Goal: Find specific page/section: Find specific page/section

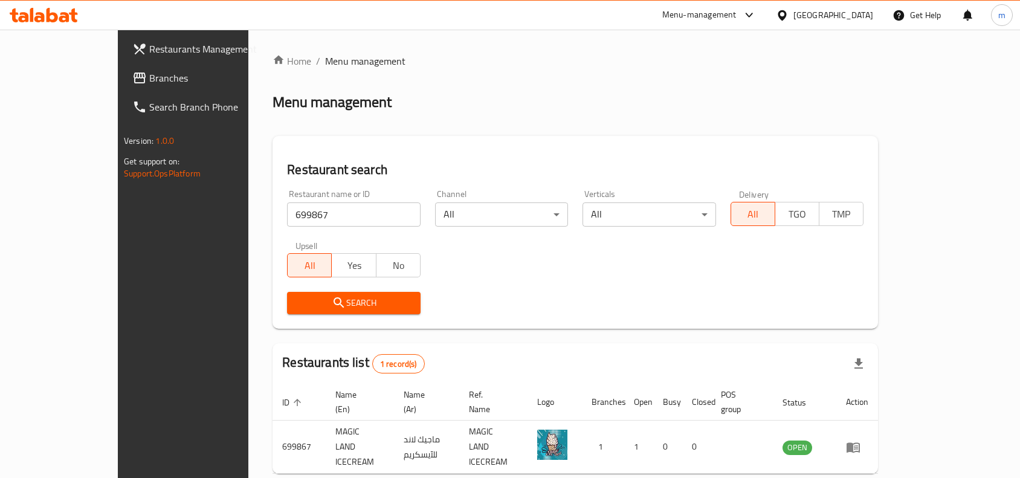
scroll to position [37, 0]
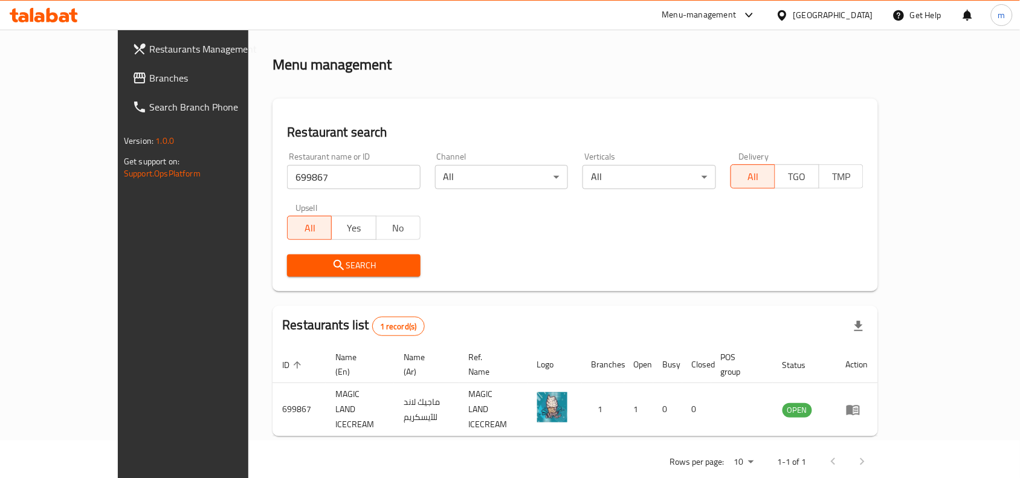
click at [786, 15] on icon at bounding box center [782, 15] width 8 height 10
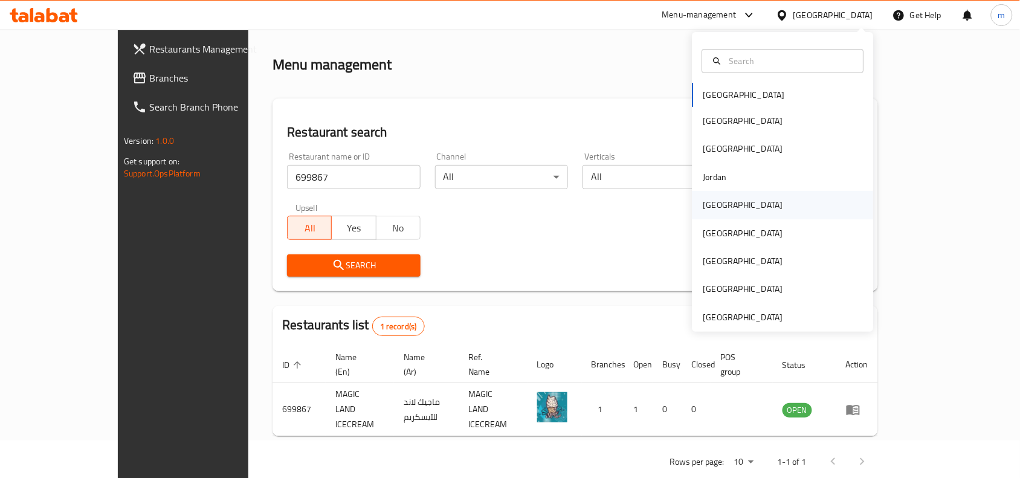
click at [719, 207] on div "[GEOGRAPHIC_DATA]" at bounding box center [743, 205] width 99 height 28
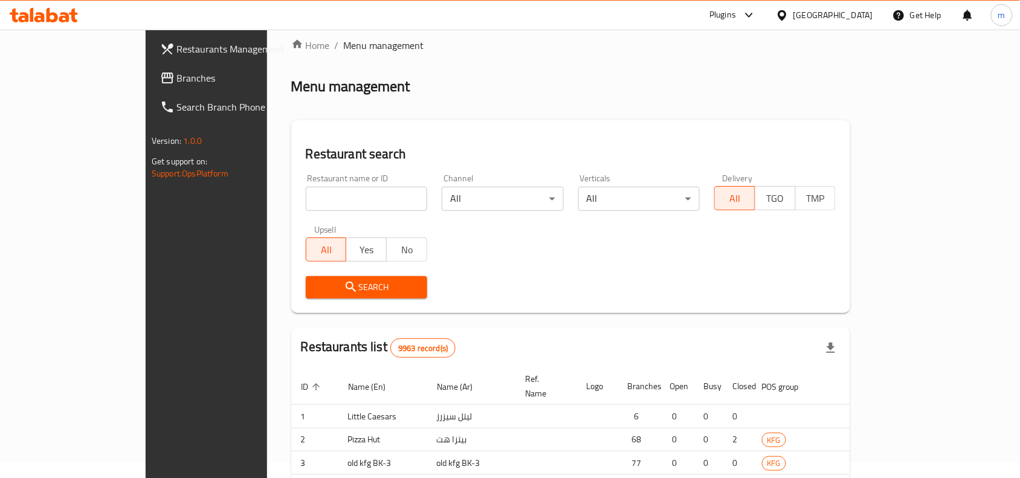
scroll to position [37, 0]
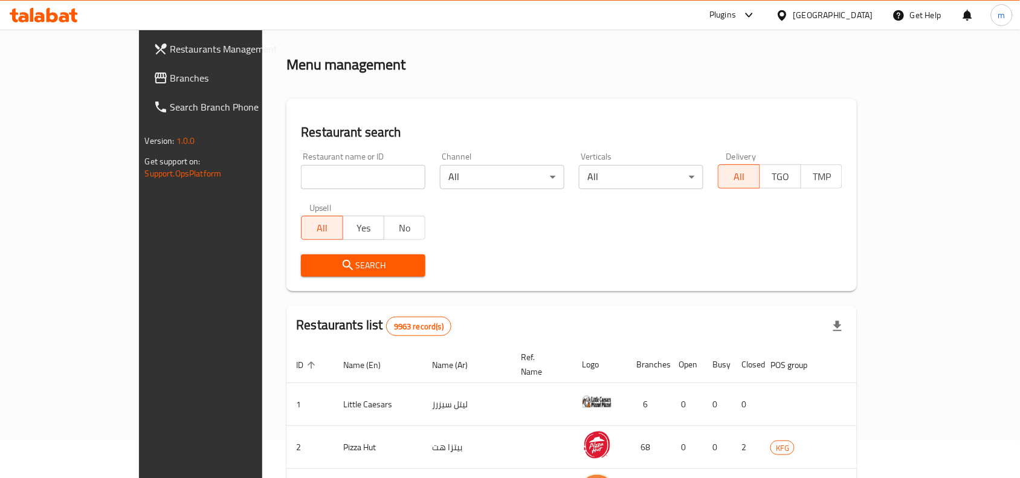
click at [154, 76] on icon at bounding box center [161, 78] width 15 height 15
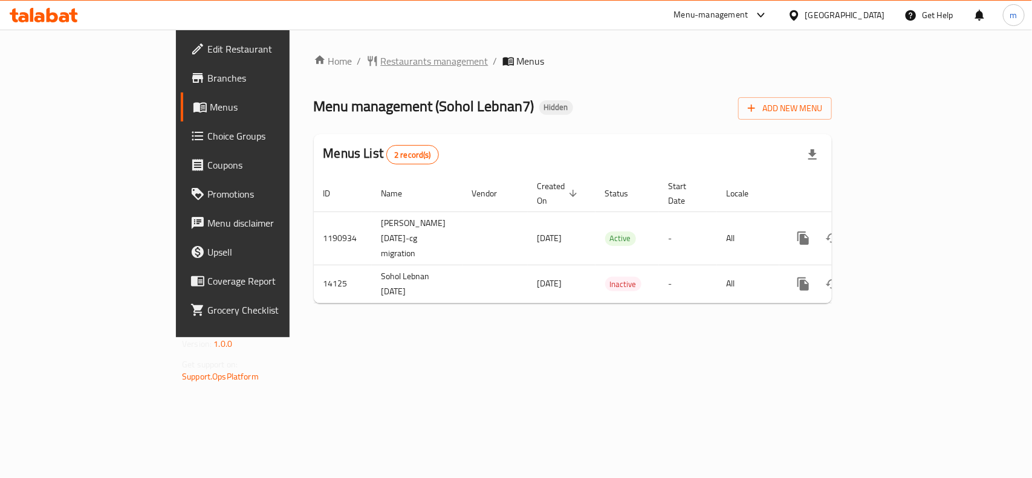
click at [381, 65] on span "Restaurants management" at bounding box center [435, 61] width 108 height 15
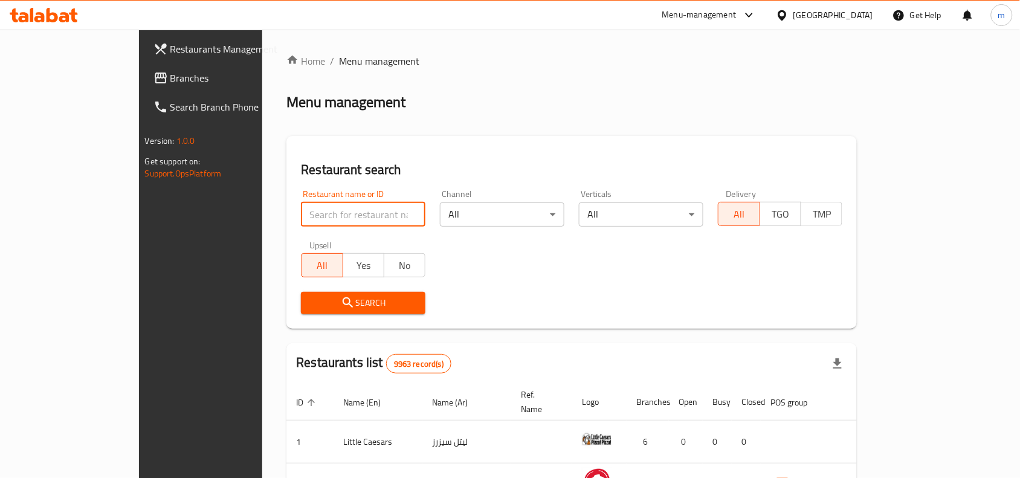
click at [301, 213] on input "search" at bounding box center [363, 214] width 125 height 24
paste input "8551"
type input "8551"
click at [311, 300] on span "Search" at bounding box center [363, 303] width 105 height 15
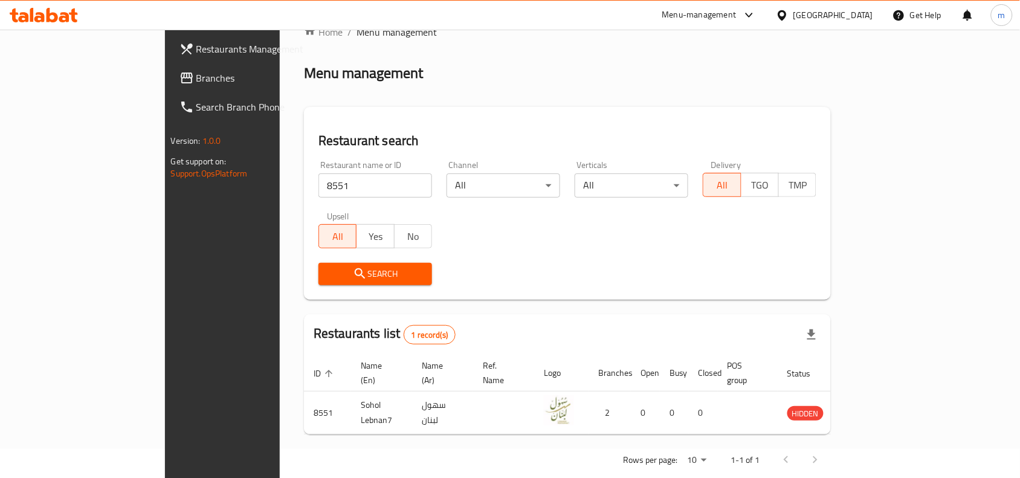
scroll to position [37, 0]
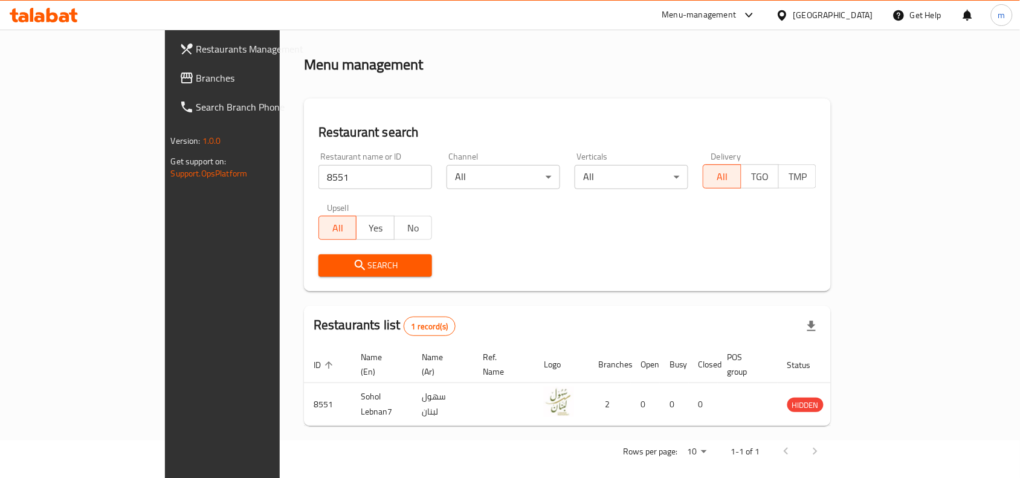
click at [789, 14] on icon at bounding box center [782, 15] width 13 height 13
click at [196, 76] on span "Branches" at bounding box center [260, 78] width 129 height 15
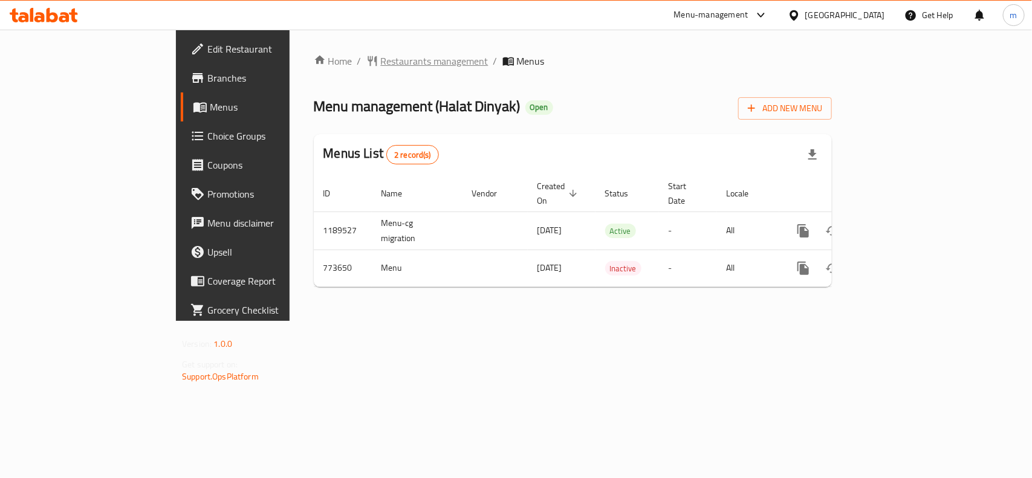
click at [381, 63] on span "Restaurants management" at bounding box center [435, 61] width 108 height 15
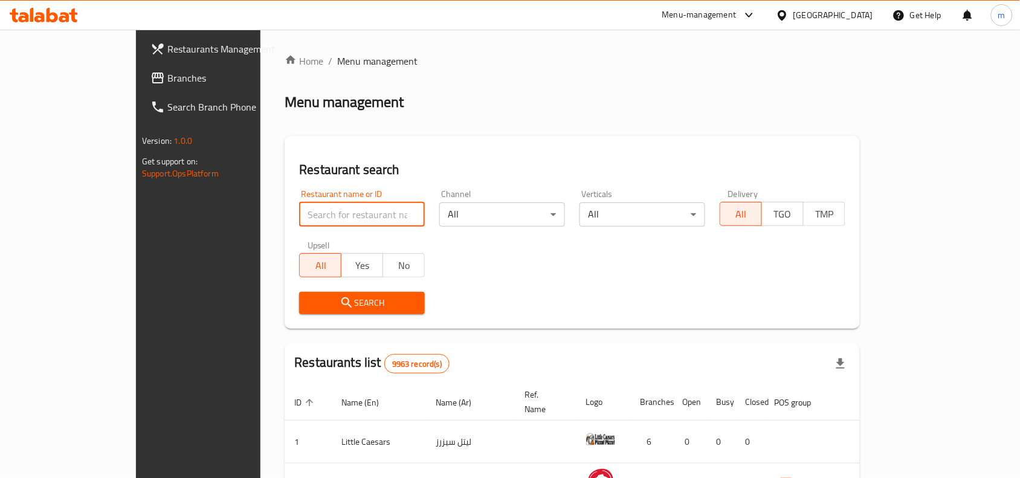
click at [299, 212] on input "search" at bounding box center [362, 214] width 126 height 24
paste input "651909"
type input "651909"
click at [342, 305] on icon "submit" at bounding box center [347, 302] width 10 height 10
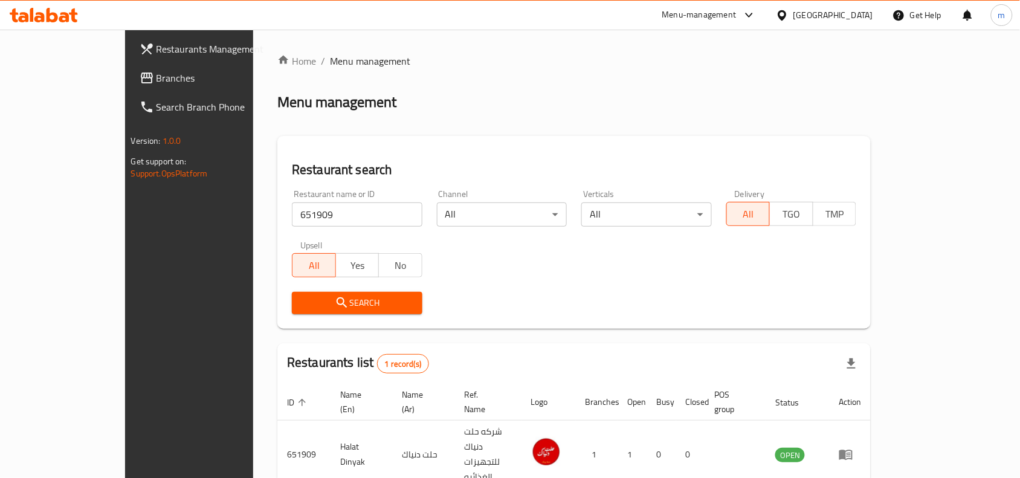
scroll to position [37, 0]
